Goal: Information Seeking & Learning: Learn about a topic

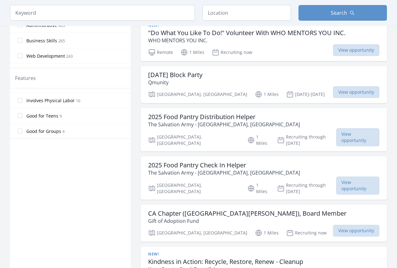
scroll to position [283, 0]
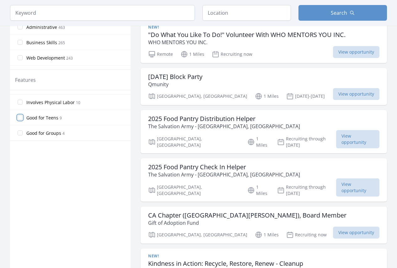
click at [22, 117] on input "Good for Teens 9" at bounding box center [20, 117] width 5 height 5
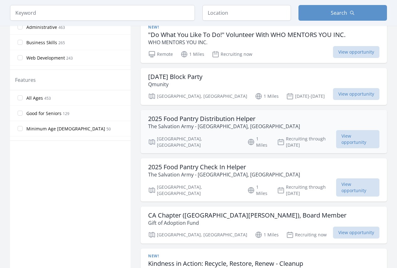
scroll to position [270, 0]
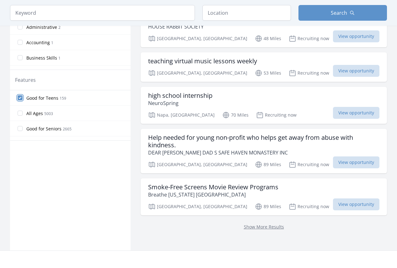
click at [21, 99] on input "Good for Teens 159" at bounding box center [20, 97] width 5 height 5
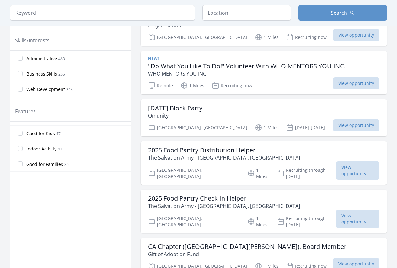
scroll to position [31, 0]
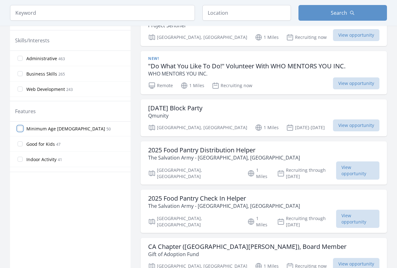
click at [20, 129] on input "Minimum Age [DEMOGRAPHIC_DATA] 50" at bounding box center [20, 128] width 5 height 5
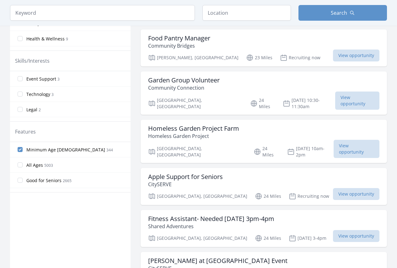
scroll to position [220, 0]
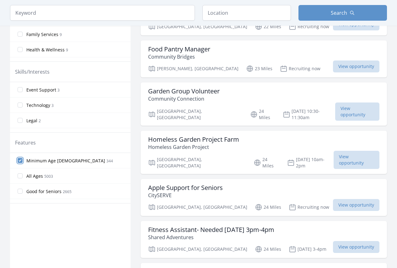
click at [21, 162] on input "Minimum Age [DEMOGRAPHIC_DATA] 344" at bounding box center [20, 160] width 5 height 5
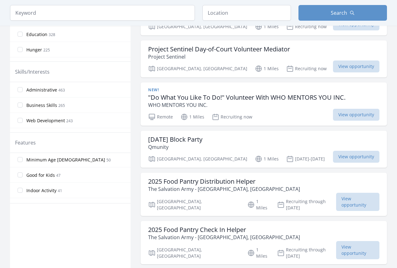
scroll to position [31, 0]
click at [20, 174] on input "Good for Kids 47" at bounding box center [20, 175] width 5 height 5
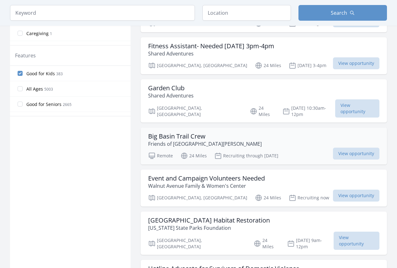
scroll to position [345, 0]
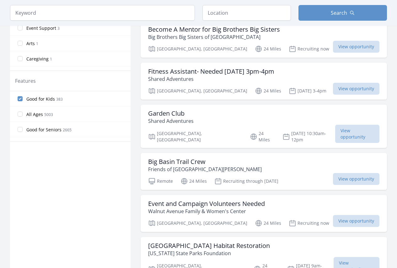
scroll to position [283, 0]
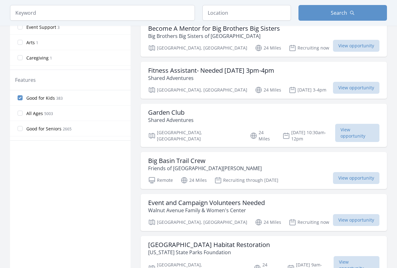
scroll to position [722, 0]
